Goal: Browse casually: Explore the website without a specific task or goal

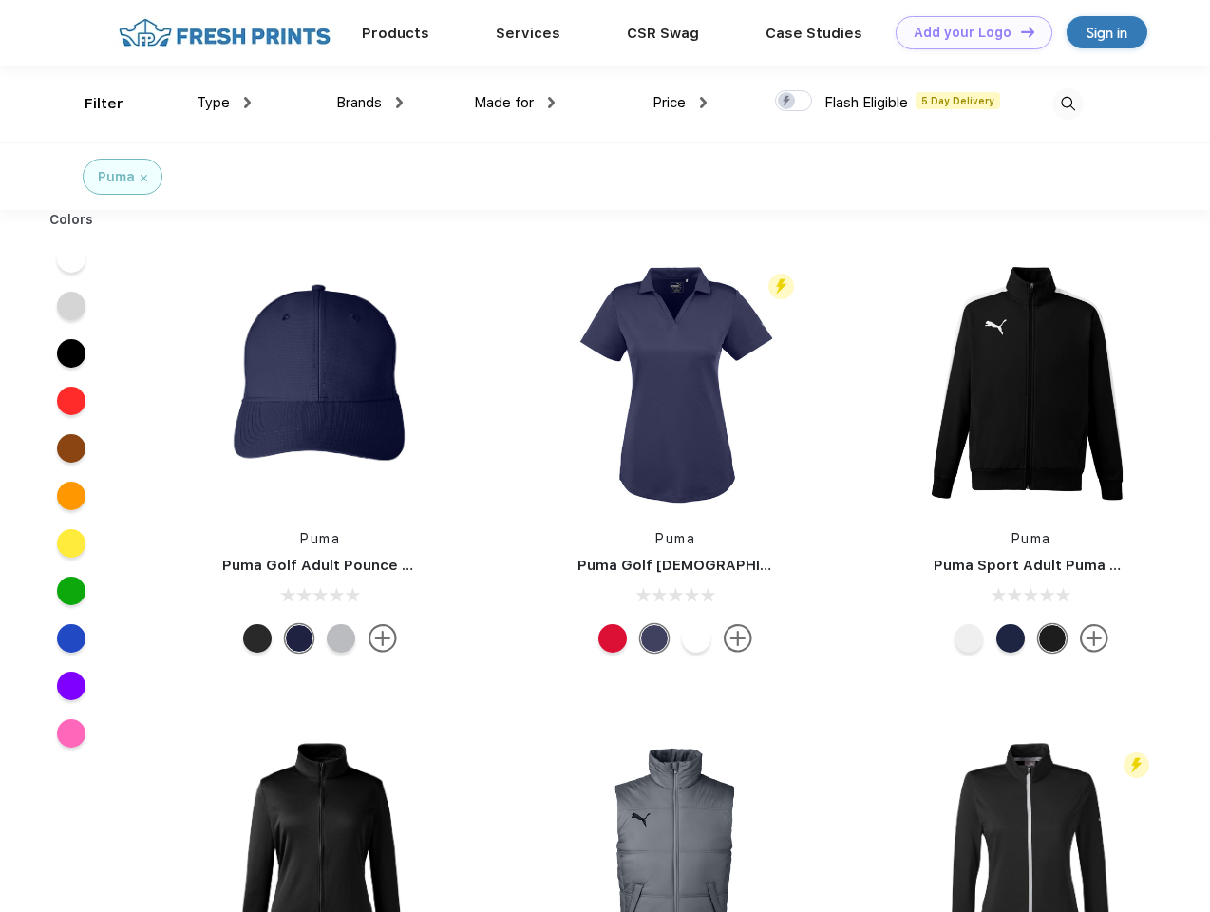
scroll to position [1, 0]
click at [967, 32] on link "Add your Logo Design Tool" at bounding box center [974, 32] width 157 height 33
click at [0, 0] on div "Design Tool" at bounding box center [0, 0] width 0 height 0
click at [1019, 31] on link "Add your Logo Design Tool" at bounding box center [974, 32] width 157 height 33
click at [91, 104] on div "Filter" at bounding box center [104, 104] width 39 height 22
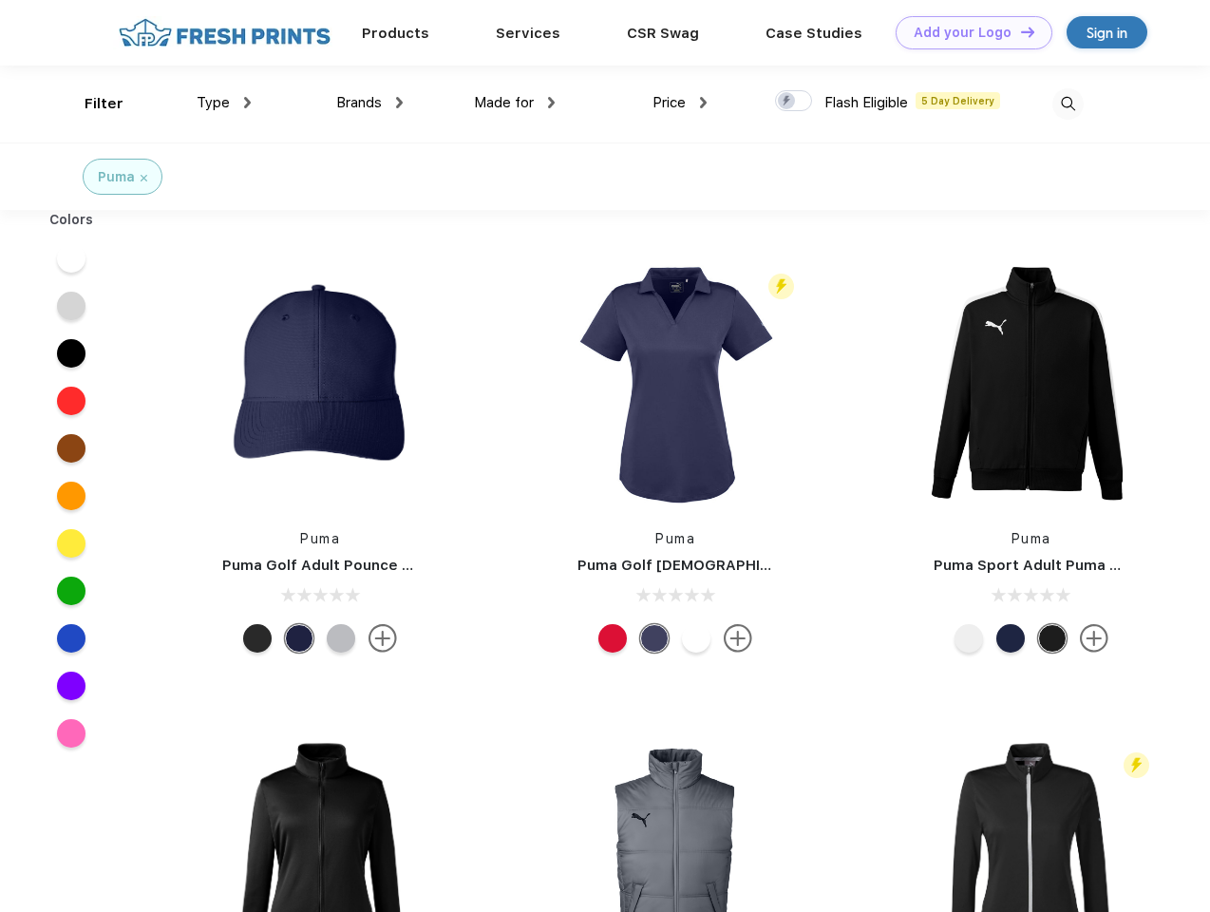
click at [224, 103] on span "Type" at bounding box center [213, 102] width 33 height 17
click at [369, 103] on span "Brands" at bounding box center [359, 102] width 46 height 17
click at [515, 103] on span "Made for" at bounding box center [504, 102] width 60 height 17
click at [680, 103] on span "Price" at bounding box center [668, 102] width 33 height 17
click at [794, 102] on div at bounding box center [793, 100] width 37 height 21
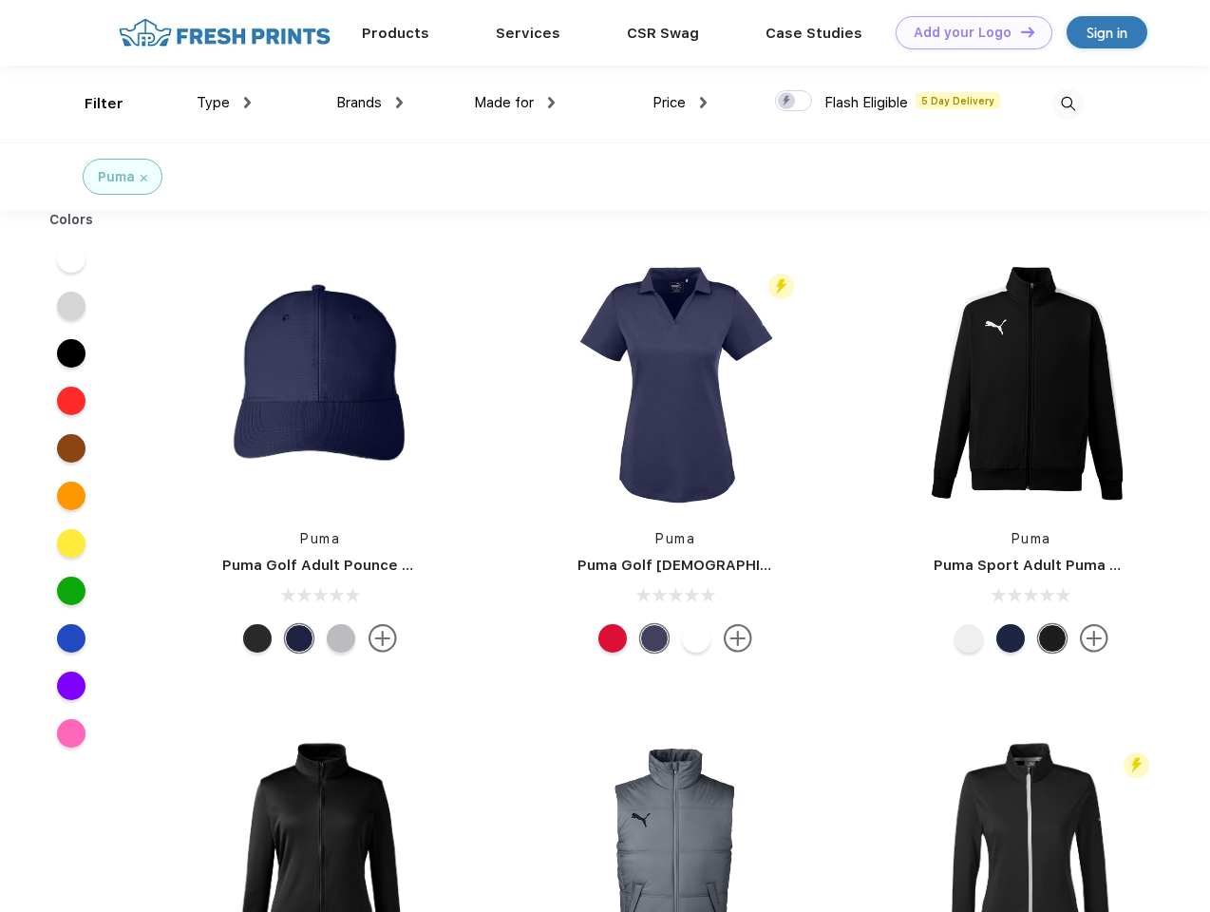
click at [787, 102] on input "checkbox" at bounding box center [781, 95] width 12 height 12
click at [1068, 104] on img at bounding box center [1067, 103] width 31 height 31
